Goal: Navigation & Orientation: Find specific page/section

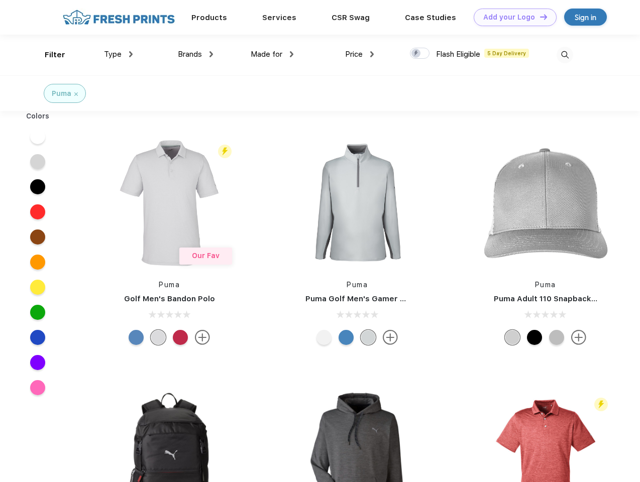
click at [511, 17] on link "Add your Logo Design Tool" at bounding box center [515, 18] width 83 height 18
click at [0, 0] on div "Design Tool" at bounding box center [0, 0] width 0 height 0
click at [539, 17] on link "Add your Logo Design Tool" at bounding box center [515, 18] width 83 height 18
click at [48, 55] on div "Filter" at bounding box center [55, 55] width 21 height 12
click at [119, 54] on span "Type" at bounding box center [113, 54] width 18 height 9
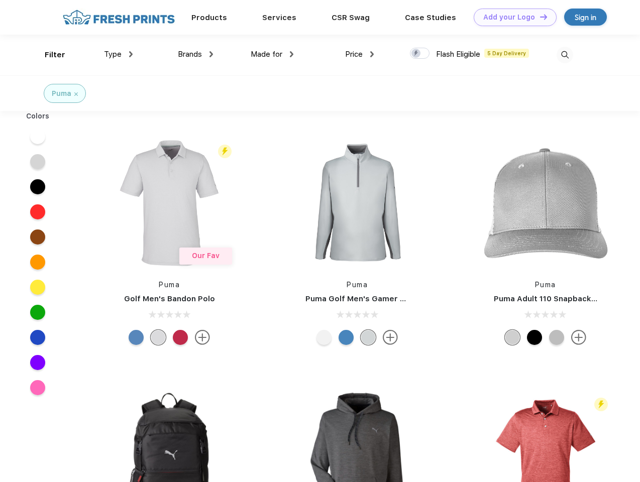
click at [195, 54] on span "Brands" at bounding box center [190, 54] width 24 height 9
click at [272, 54] on span "Made for" at bounding box center [267, 54] width 32 height 9
click at [360, 54] on span "Price" at bounding box center [354, 54] width 18 height 9
click at [420, 54] on div at bounding box center [420, 53] width 20 height 11
click at [416, 54] on input "checkbox" at bounding box center [413, 50] width 7 height 7
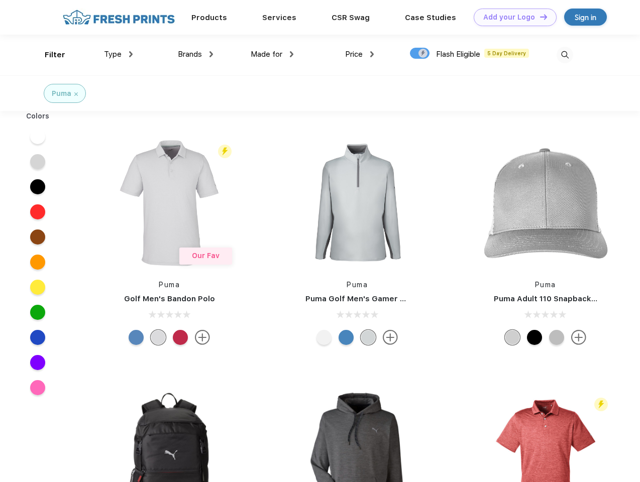
click at [565, 55] on img at bounding box center [565, 55] width 17 height 17
